Goal: Task Accomplishment & Management: Manage account settings

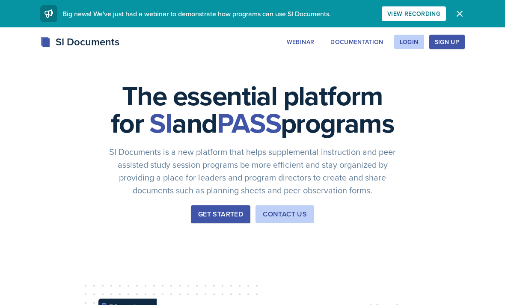
click at [407, 39] on div "Login" at bounding box center [409, 42] width 19 height 7
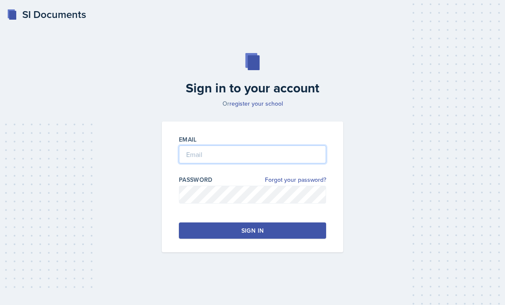
click at [275, 164] on input "email" at bounding box center [252, 155] width 147 height 18
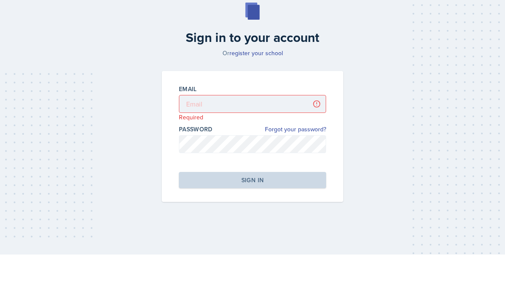
scroll to position [27, 0]
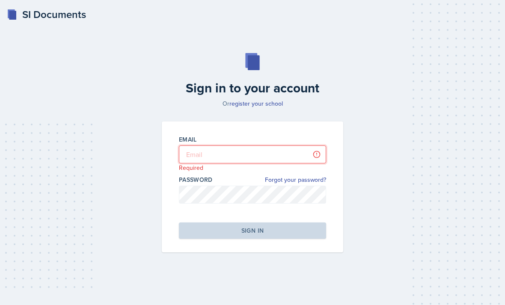
click at [277, 146] on input "email" at bounding box center [252, 155] width 147 height 18
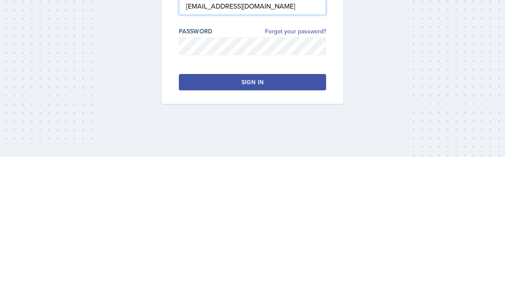
type input "[EMAIL_ADDRESS][DOMAIN_NAME]"
click at [287, 223] on button "Sign in" at bounding box center [252, 231] width 147 height 16
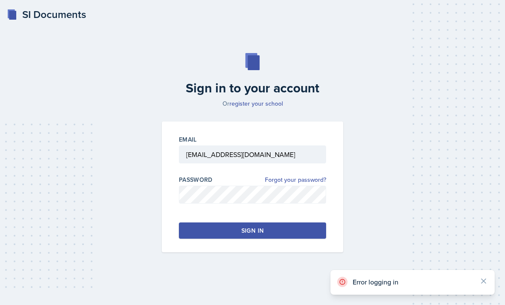
click at [258, 99] on link "register your school" at bounding box center [257, 103] width 54 height 9
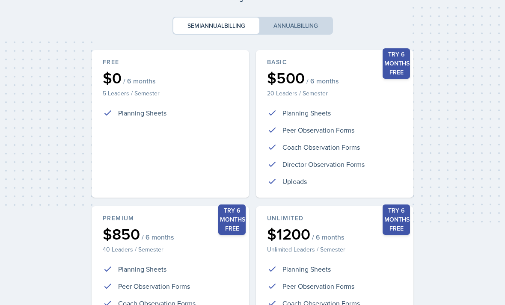
scroll to position [84, 0]
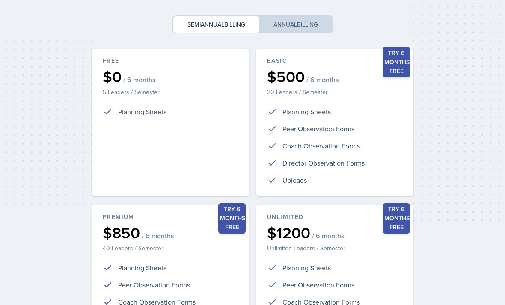
click at [200, 150] on div "Free $0 / 6 months 5 Leaders / Semester Planning Sheets" at bounding box center [171, 123] width 158 height 148
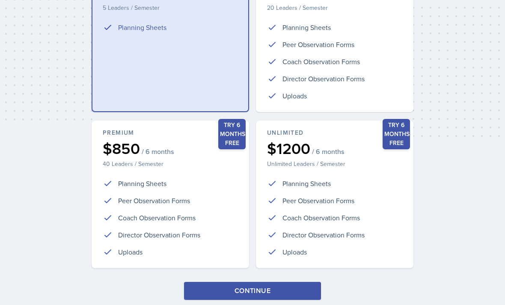
scroll to position [167, 0]
click at [298, 295] on button "Continue" at bounding box center [252, 292] width 137 height 18
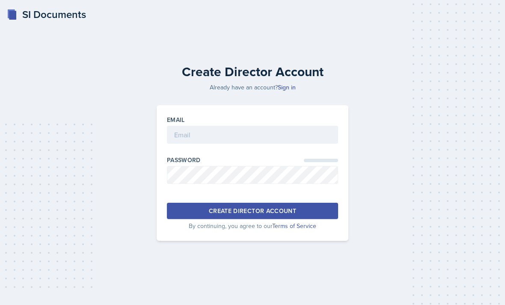
click at [302, 124] on div "Email" at bounding box center [252, 120] width 171 height 9
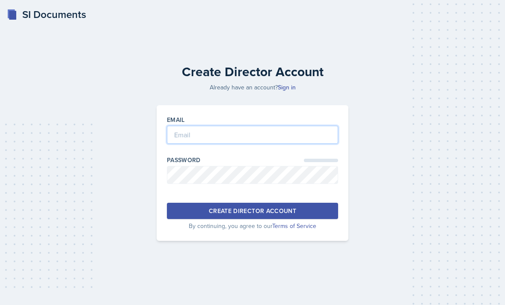
click at [260, 144] on input "email" at bounding box center [252, 135] width 171 height 18
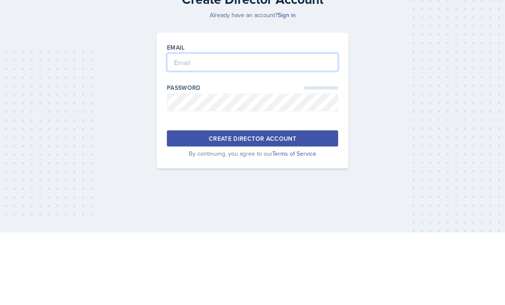
type input "[EMAIL_ADDRESS][DOMAIN_NAME]"
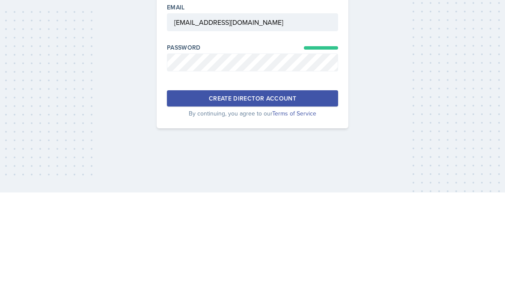
click at [308, 203] on button "Create Director Account" at bounding box center [252, 211] width 171 height 16
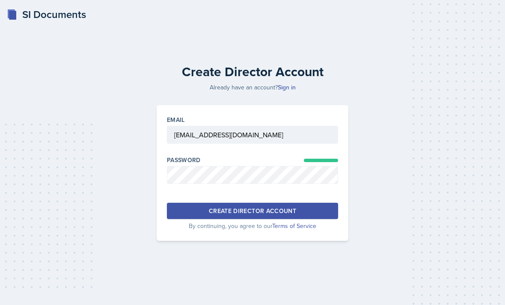
click at [275, 215] on div "Create Director Account" at bounding box center [252, 211] width 87 height 9
click at [291, 215] on div "Create Director Account" at bounding box center [252, 211] width 87 height 9
click at [300, 219] on button "Create Director Account" at bounding box center [252, 211] width 171 height 16
click at [302, 219] on button "Create Director Account" at bounding box center [252, 211] width 171 height 16
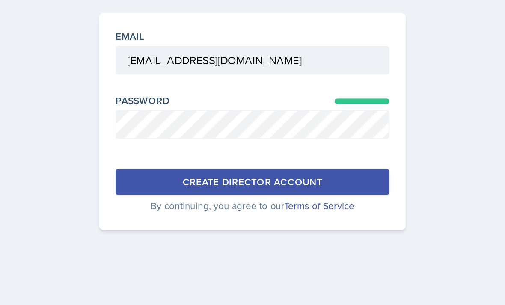
click at [197, 203] on button "Create Director Account" at bounding box center [252, 211] width 171 height 16
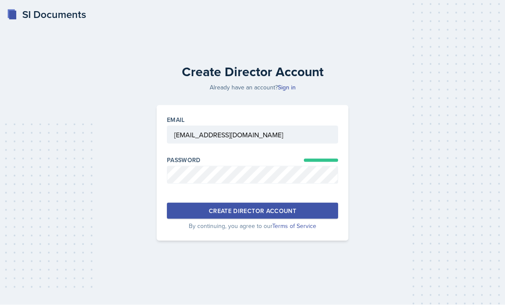
scroll to position [0, 0]
click at [284, 92] on link "Sign in" at bounding box center [287, 87] width 18 height 9
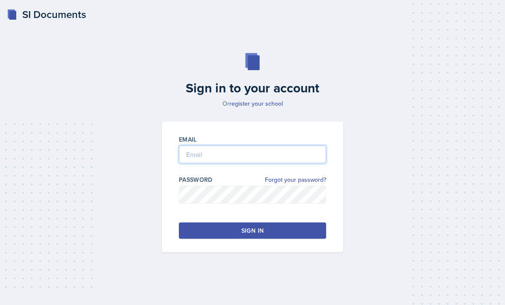
click at [303, 162] on input "email" at bounding box center [252, 155] width 147 height 18
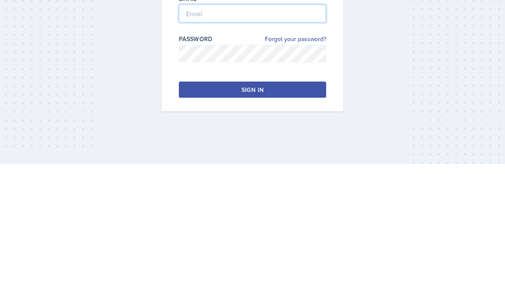
scroll to position [27, 0]
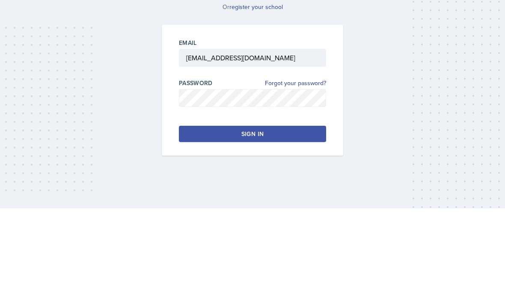
click at [283, 223] on button "Sign in" at bounding box center [252, 231] width 147 height 16
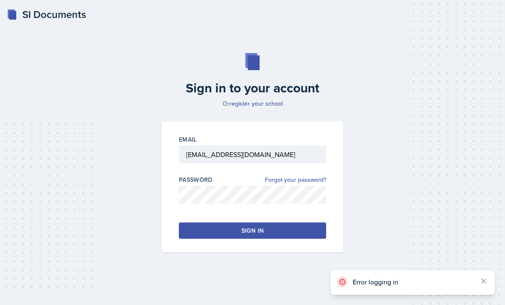
click at [259, 227] on div "Sign in" at bounding box center [253, 231] width 22 height 9
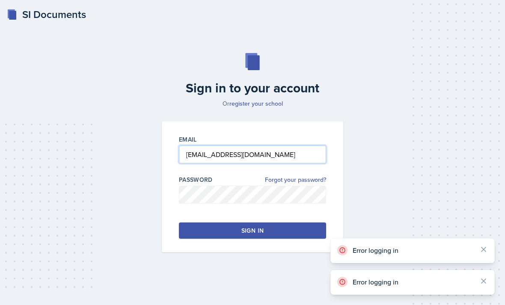
click at [301, 146] on input "[EMAIL_ADDRESS][DOMAIN_NAME]" at bounding box center [252, 155] width 147 height 18
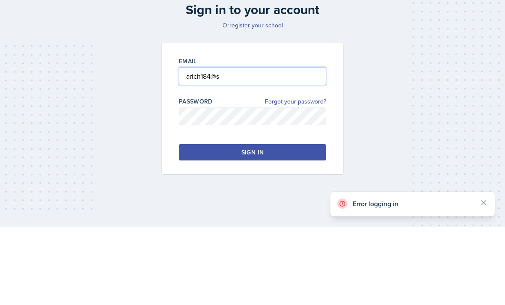
type input "arich184@"
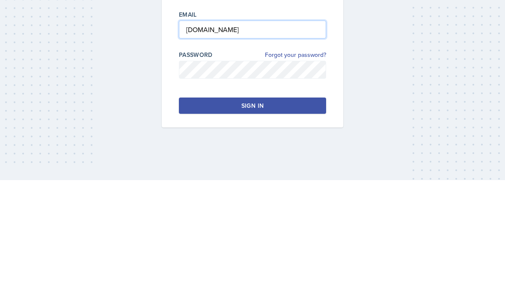
type input "[DOMAIN_NAME]"
click at [290, 223] on button "Sign in" at bounding box center [252, 231] width 147 height 16
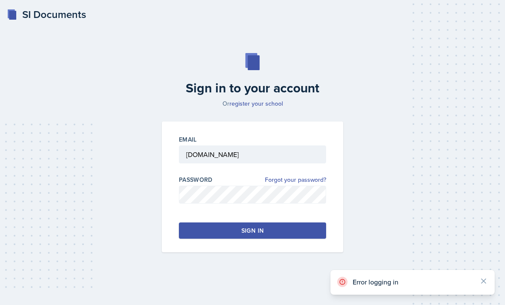
click at [296, 223] on button "Sign in" at bounding box center [252, 231] width 147 height 16
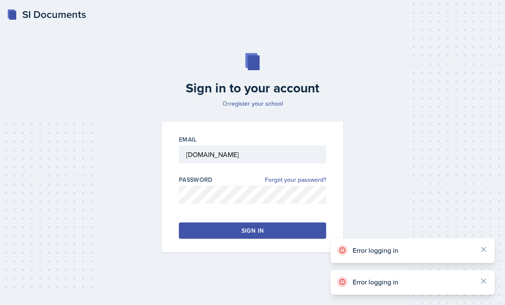
click at [292, 223] on button "Sign in" at bounding box center [252, 231] width 147 height 16
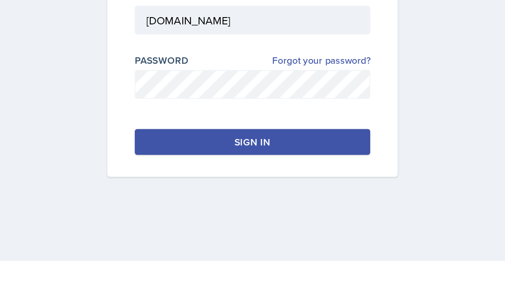
click at [199, 223] on button "Sign in" at bounding box center [252, 231] width 147 height 16
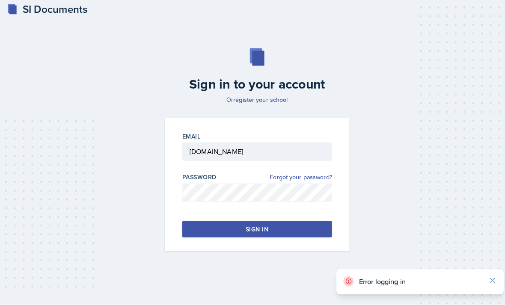
click at [272, 99] on link "register your school" at bounding box center [257, 103] width 54 height 9
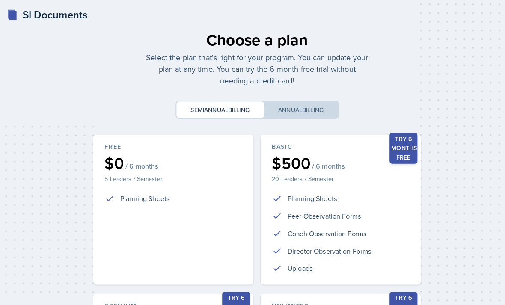
click at [217, 217] on div "Free $0 / 6 months 5 Leaders / Semester Planning Sheets" at bounding box center [171, 206] width 158 height 148
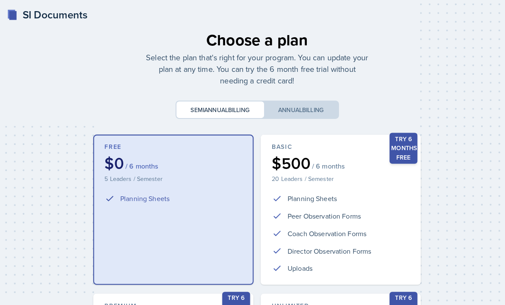
click at [310, 105] on span "billing" at bounding box center [307, 108] width 21 height 9
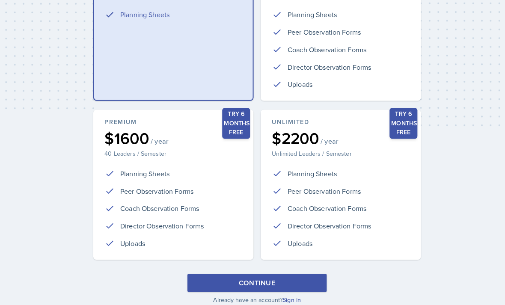
click at [307, 276] on button "Continue" at bounding box center [252, 278] width 137 height 18
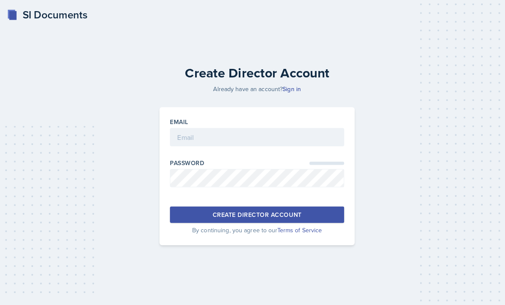
click at [290, 92] on link "Sign in" at bounding box center [287, 87] width 18 height 9
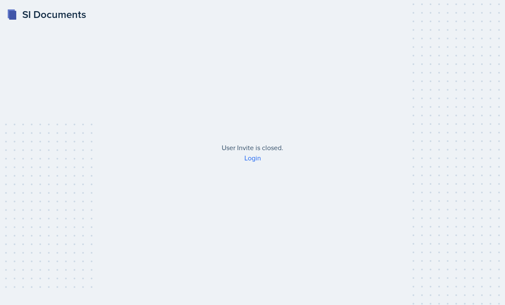
click at [255, 163] on link "Login" at bounding box center [253, 157] width 17 height 9
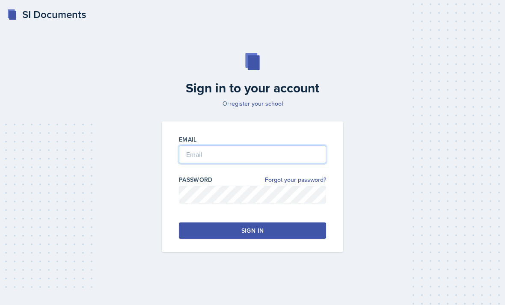
click at [302, 161] on input "email" at bounding box center [252, 155] width 147 height 18
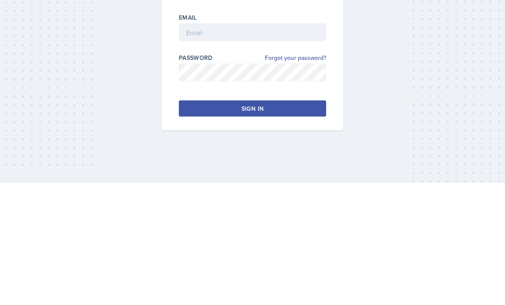
click at [301, 176] on link "Forgot your password?" at bounding box center [295, 180] width 61 height 9
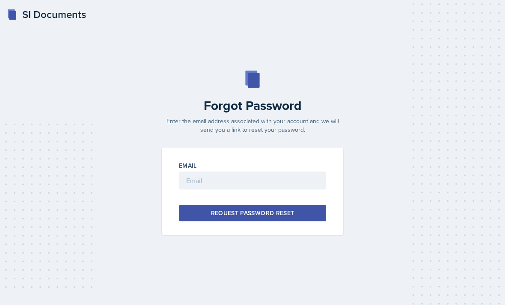
click at [293, 170] on div "Email" at bounding box center [252, 165] width 147 height 9
click at [292, 190] on input "email" at bounding box center [252, 181] width 147 height 18
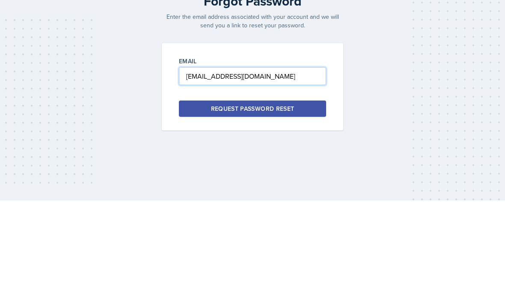
type input "[EMAIL_ADDRESS][DOMAIN_NAME]"
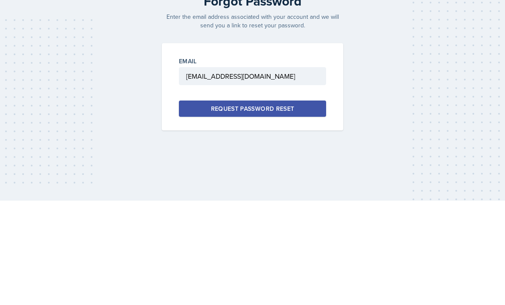
click at [304, 205] on button "Request Password Reset" at bounding box center [252, 213] width 147 height 16
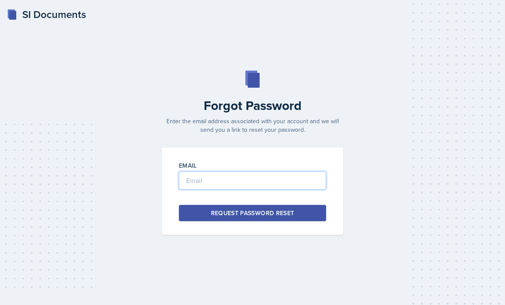
click at [310, 172] on input "email" at bounding box center [252, 181] width 147 height 18
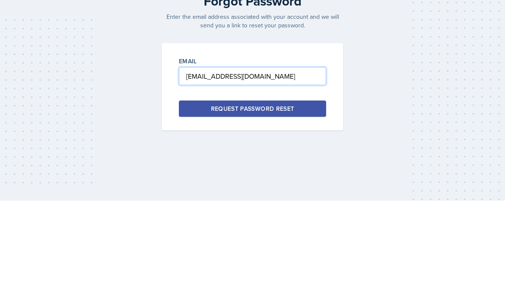
type input "[EMAIL_ADDRESS][DOMAIN_NAME]"
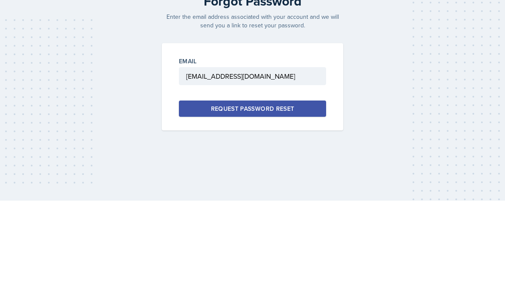
click at [304, 205] on button "Request Password Reset" at bounding box center [252, 213] width 147 height 16
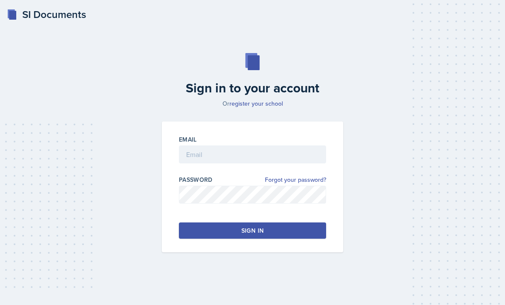
click at [273, 108] on link "register your school" at bounding box center [257, 103] width 54 height 9
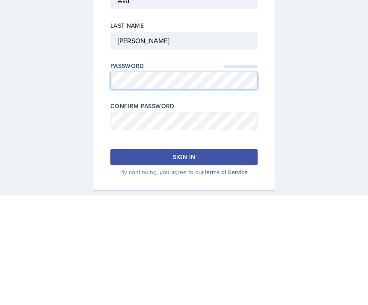
scroll to position [27, 0]
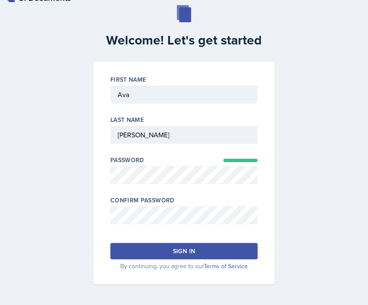
click at [224, 196] on div "Confirm Password" at bounding box center [183, 200] width 147 height 9
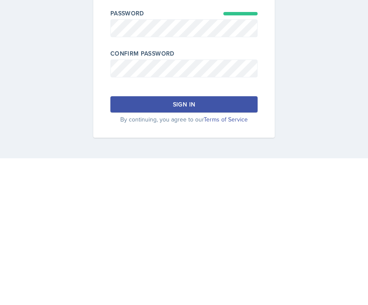
click at [294, 62] on div "Welcome! Let's get started First Name Last Name Password Confirm Password Sign …" at bounding box center [184, 145] width 348 height 280
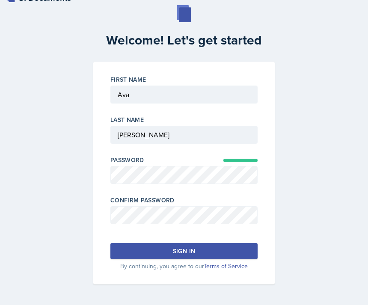
click at [208, 248] on button "Sign in" at bounding box center [183, 251] width 147 height 16
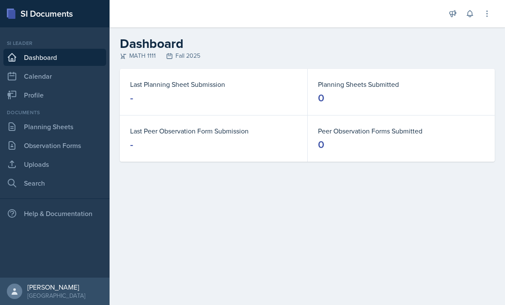
click at [29, 103] on link "Profile" at bounding box center [54, 95] width 103 height 17
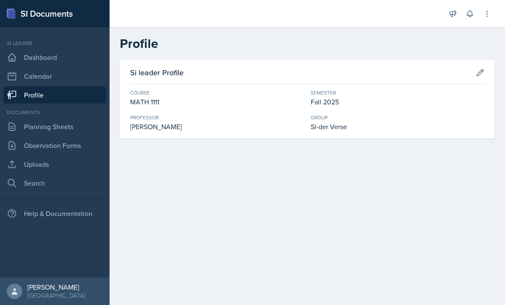
click at [368, 114] on div "Group" at bounding box center [398, 118] width 174 height 8
click at [368, 72] on icon at bounding box center [481, 72] width 6 height 6
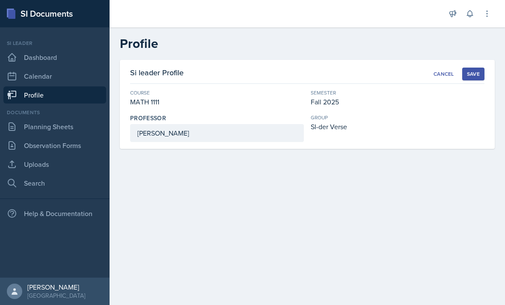
click at [368, 72] on div "Cancel" at bounding box center [444, 74] width 21 height 7
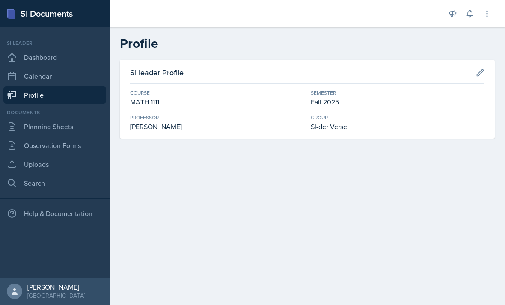
click at [30, 126] on link "Planning Sheets" at bounding box center [54, 126] width 103 height 17
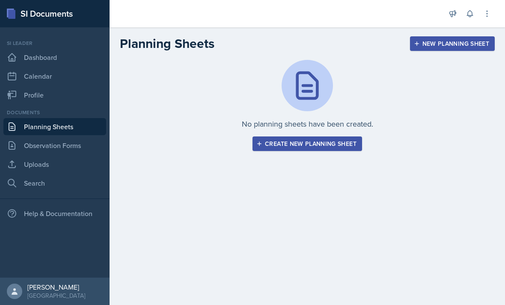
click at [35, 137] on link "Observation Forms" at bounding box center [54, 145] width 103 height 17
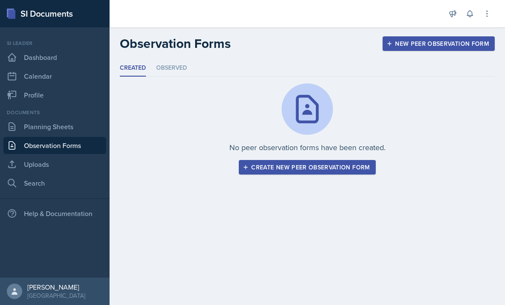
click at [27, 171] on link "Uploads" at bounding box center [54, 164] width 103 height 17
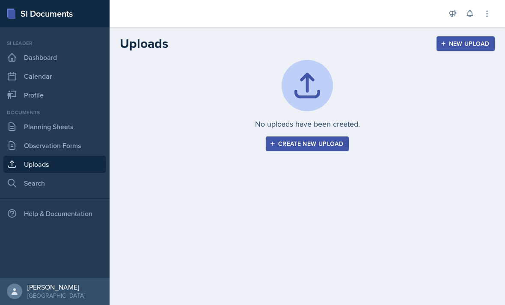
click at [5, 170] on link "Uploads" at bounding box center [54, 164] width 103 height 17
